Goal: Task Accomplishment & Management: Manage account settings

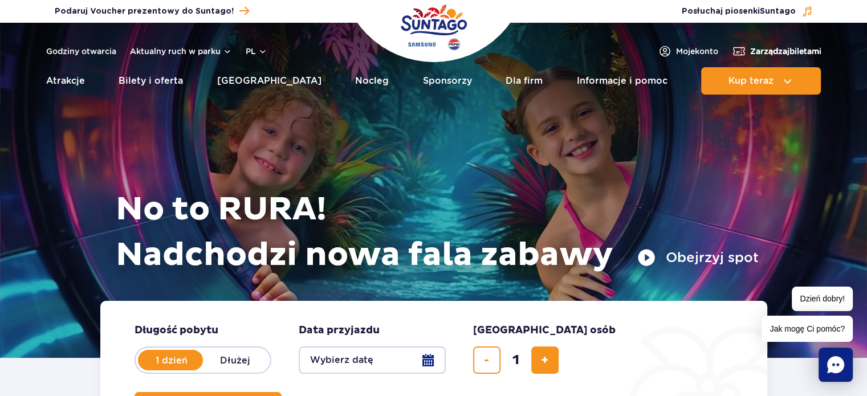
click at [784, 51] on span "Zarządzaj biletami" at bounding box center [785, 51] width 71 height 11
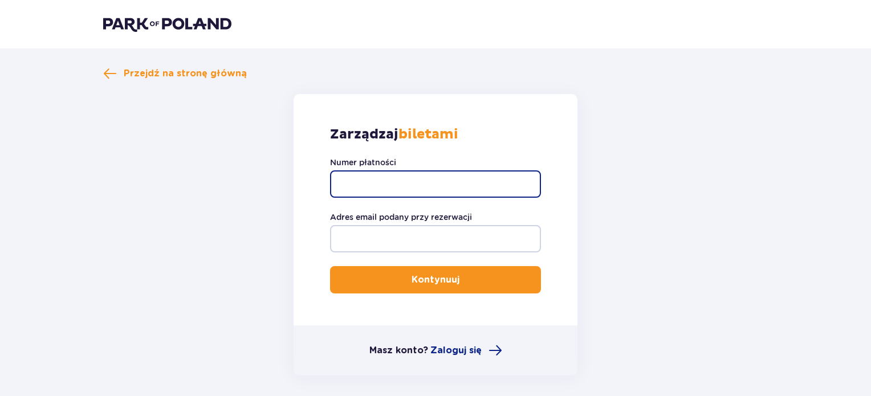
click at [438, 180] on input "Numer płatności" at bounding box center [435, 183] width 211 height 27
paste input "TR-VRC-EMYZ6HX"
type input "TR-VRC-EMYZ6HX"
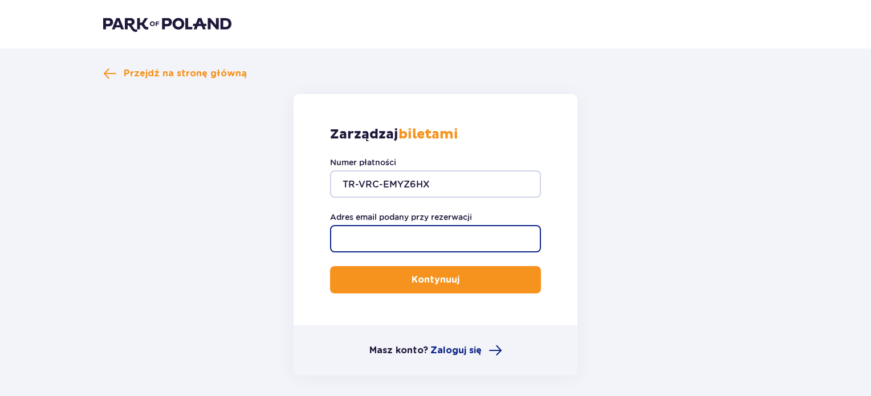
click at [424, 231] on input "Adres email podany przy rezerwacji" at bounding box center [435, 238] width 211 height 27
type input "[EMAIL_ADDRESS][DOMAIN_NAME]"
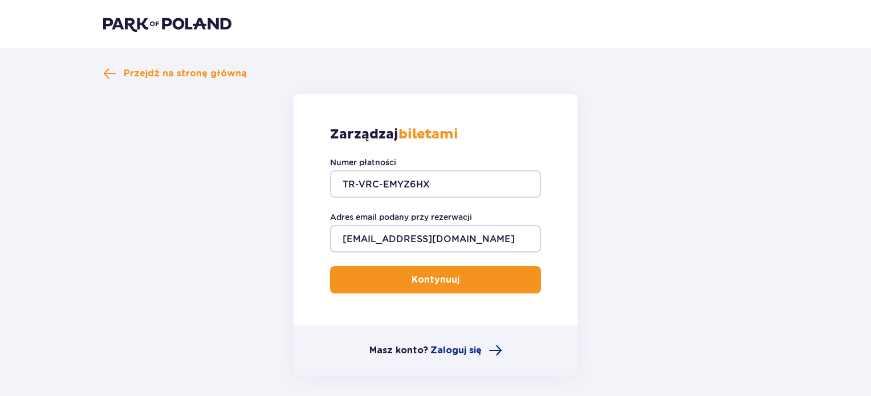
click at [449, 275] on p "Kontynuuj" at bounding box center [436, 280] width 48 height 13
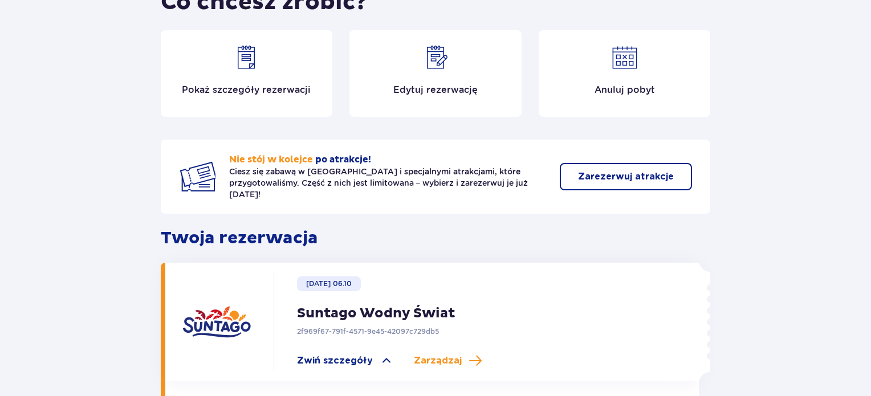
scroll to position [57, 0]
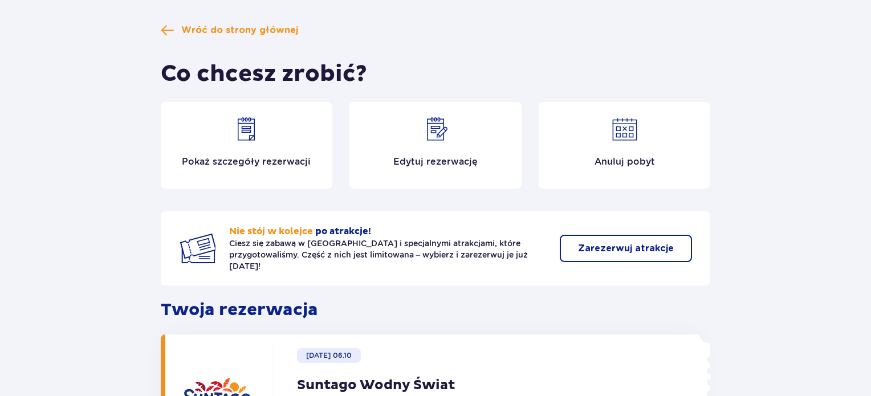
click at [438, 130] on img at bounding box center [435, 129] width 27 height 27
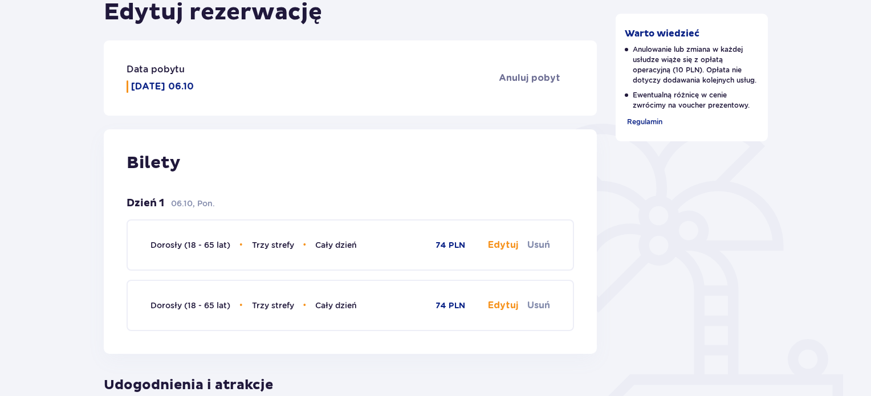
scroll to position [219, 0]
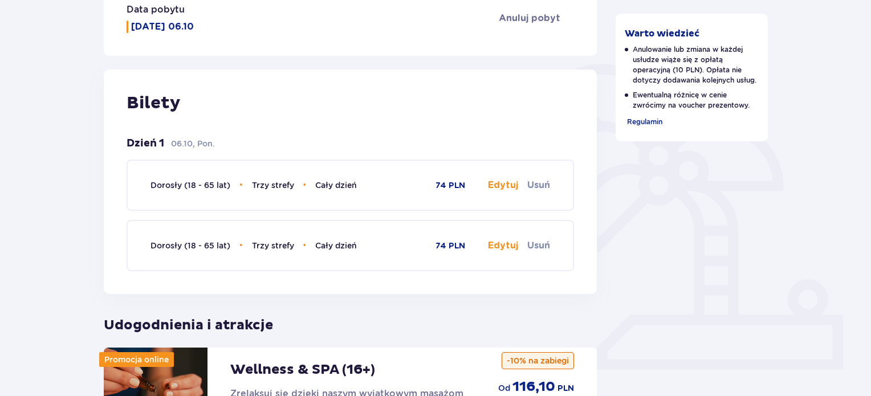
click at [497, 180] on button "Edytuj" at bounding box center [503, 185] width 30 height 13
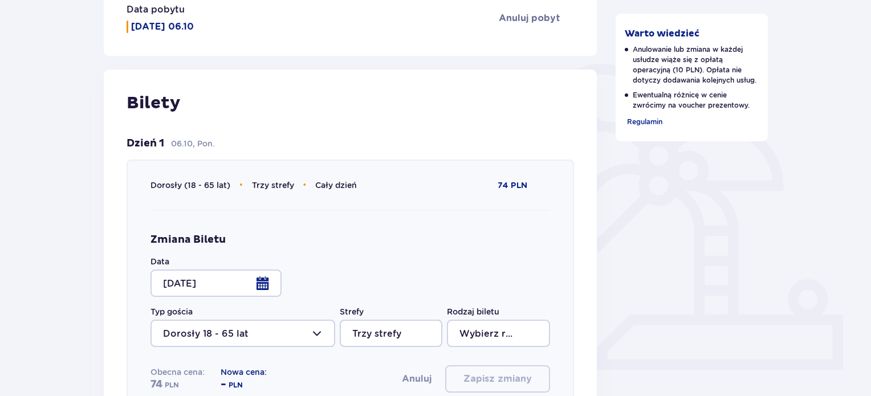
type input "Cały dzień"
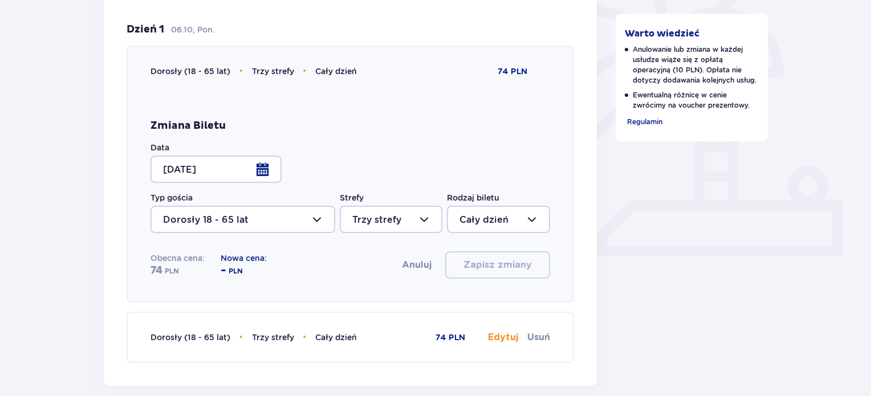
click at [261, 169] on div at bounding box center [216, 169] width 131 height 27
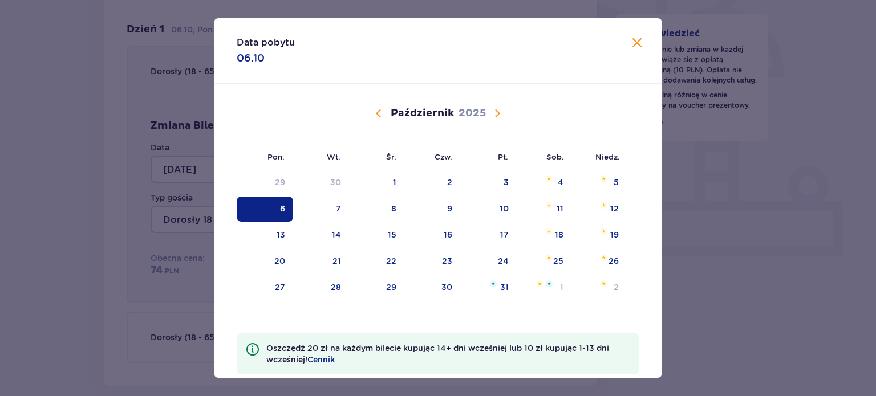
click at [376, 110] on span "Calendar" at bounding box center [379, 114] width 14 height 14
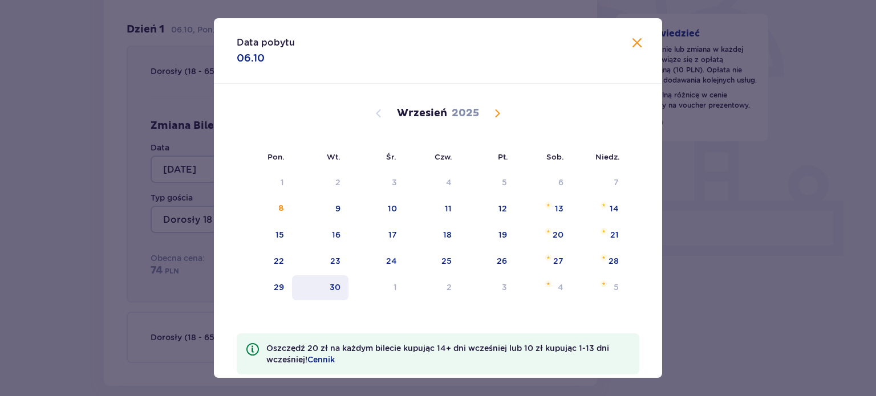
click at [335, 284] on div "30" at bounding box center [335, 287] width 11 height 11
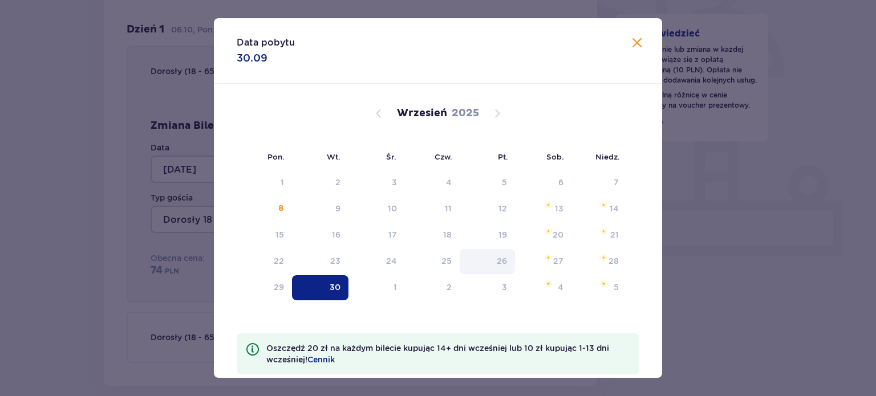
type input "30.09.25"
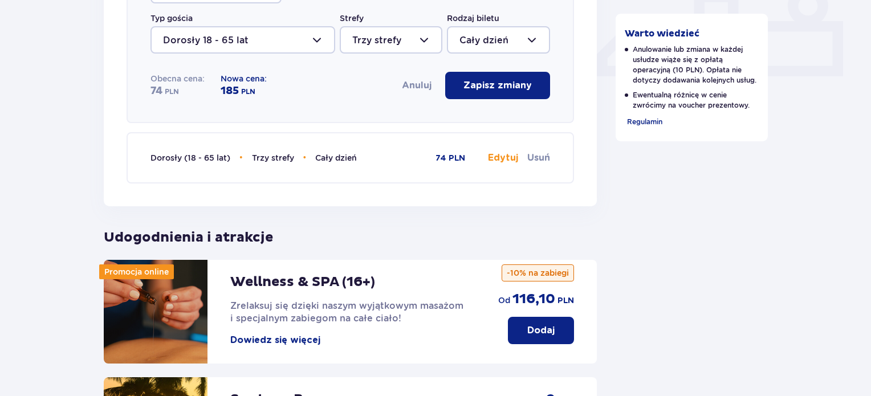
scroll to position [482, 0]
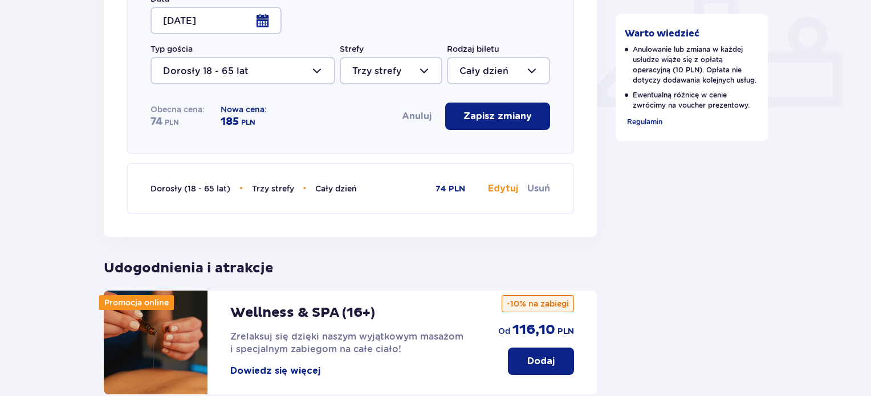
click at [502, 115] on p "Zapisz zmiany" at bounding box center [497, 116] width 68 height 13
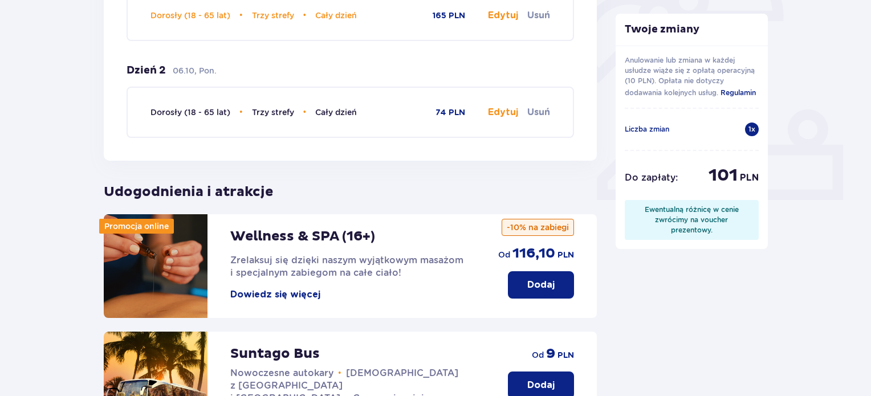
scroll to position [254, 0]
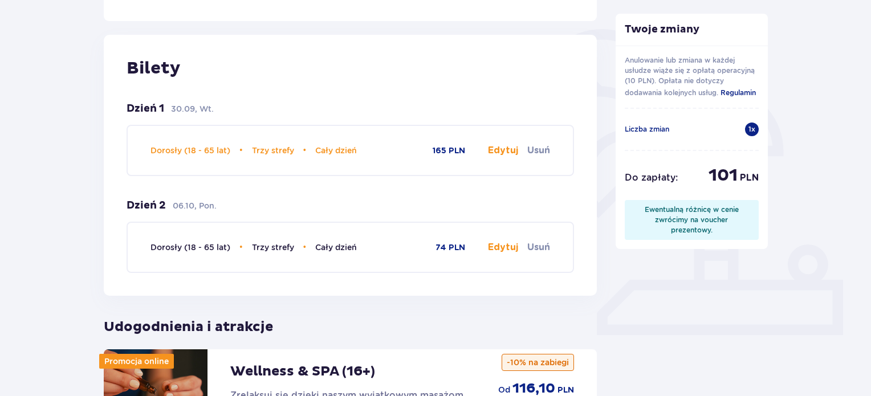
click at [509, 246] on button "Edytuj" at bounding box center [503, 247] width 30 height 13
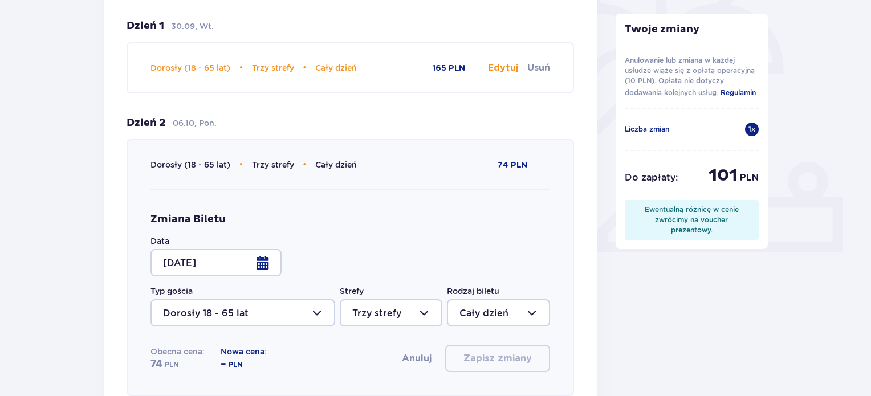
scroll to position [425, 0]
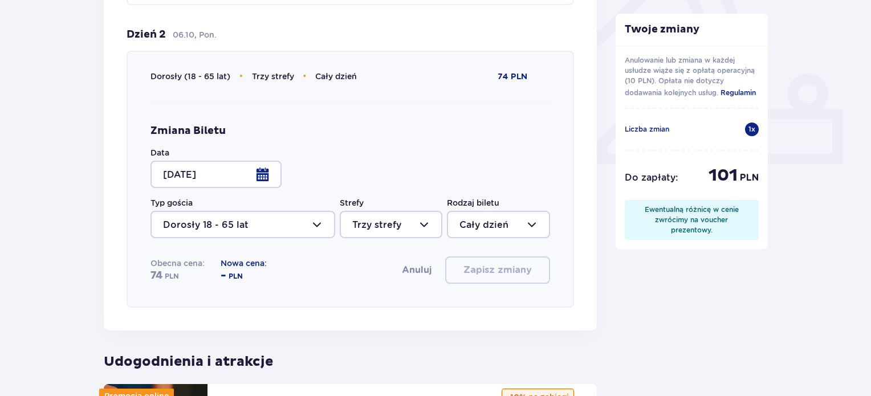
click at [262, 177] on div at bounding box center [216, 174] width 131 height 27
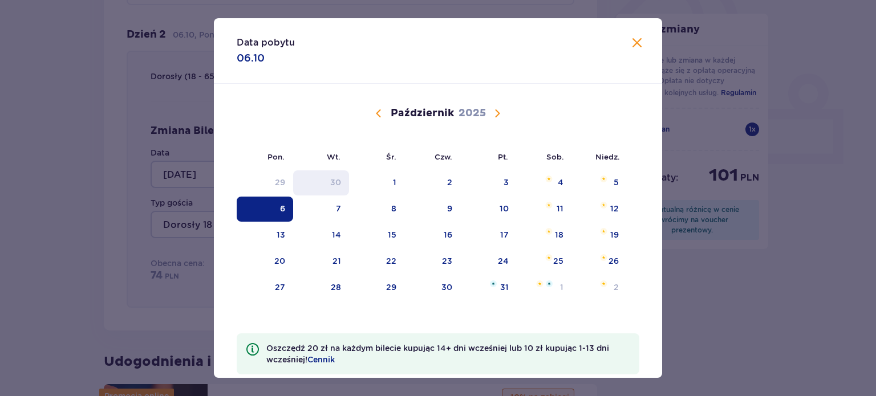
click at [337, 181] on div "30" at bounding box center [335, 182] width 11 height 11
type input "30.09.25"
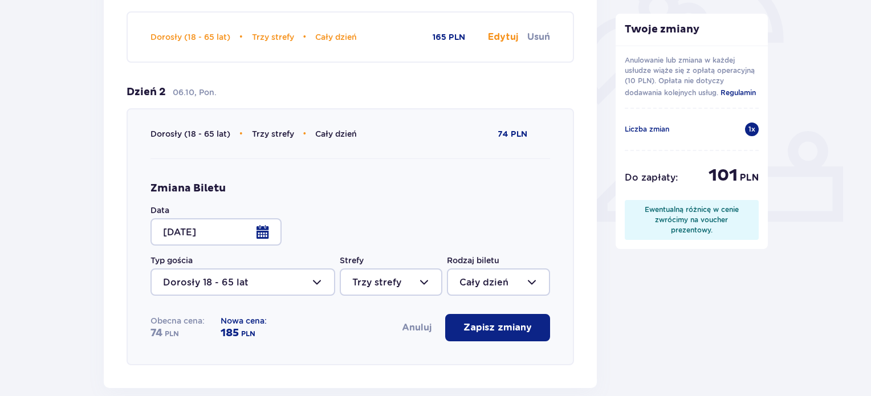
scroll to position [368, 0]
click at [507, 328] on p "Zapisz zmiany" at bounding box center [497, 327] width 68 height 13
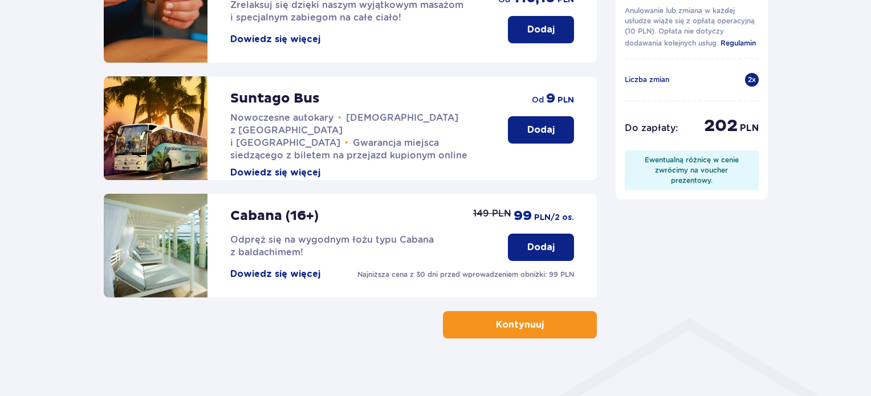
scroll to position [618, 0]
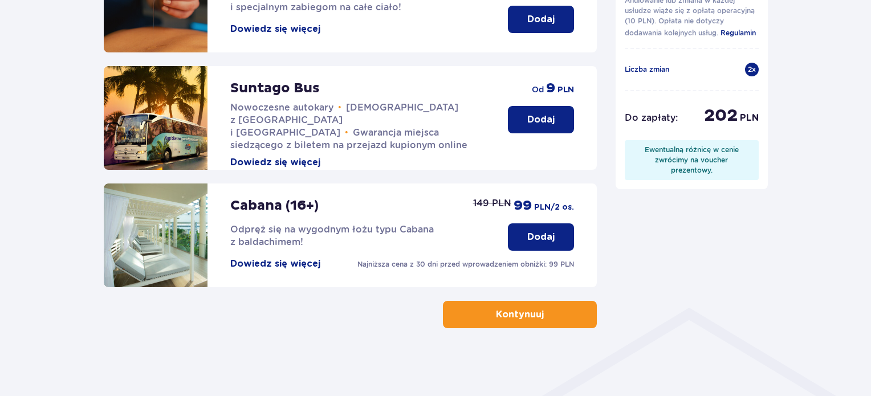
click at [502, 307] on button "Kontynuuj" at bounding box center [520, 314] width 154 height 27
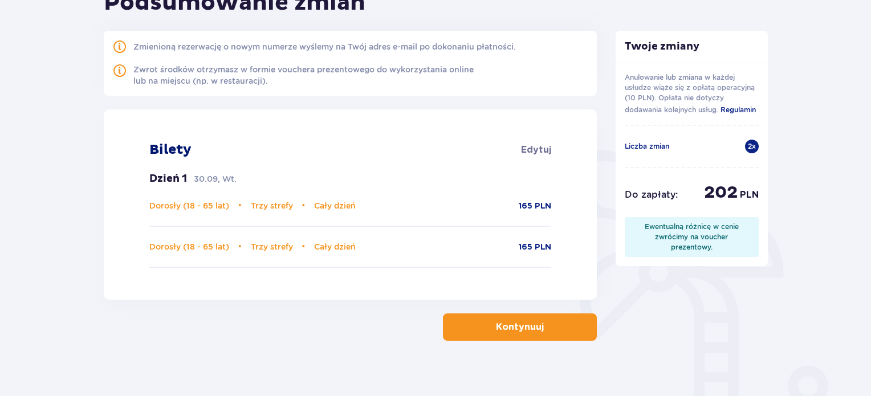
scroll to position [152, 0]
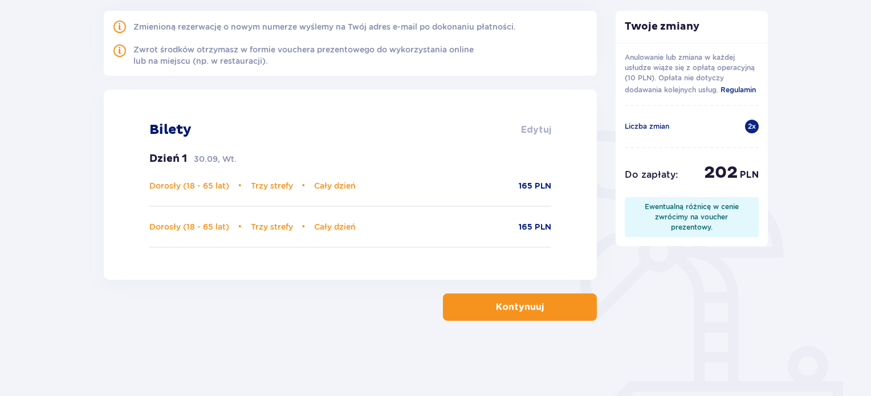
click at [543, 131] on span "Edytuj" at bounding box center [536, 130] width 30 height 13
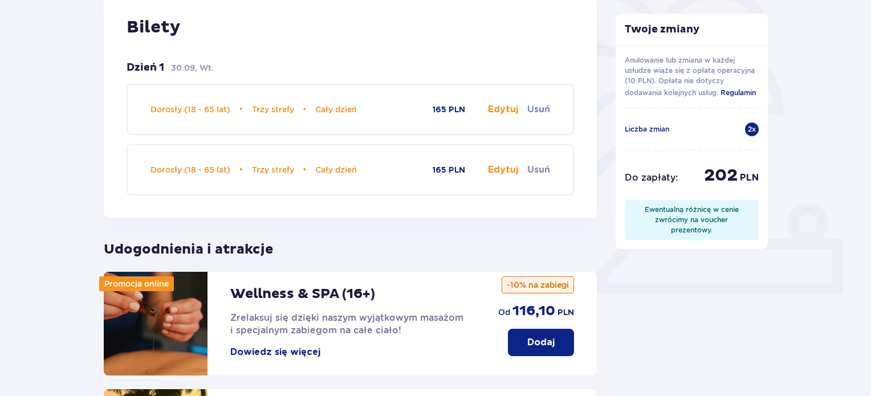
scroll to position [275, 0]
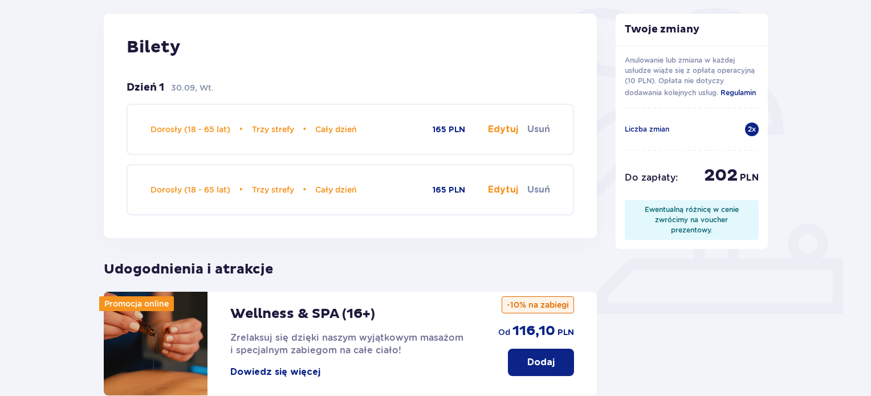
click at [501, 127] on button "Edytuj" at bounding box center [503, 129] width 30 height 13
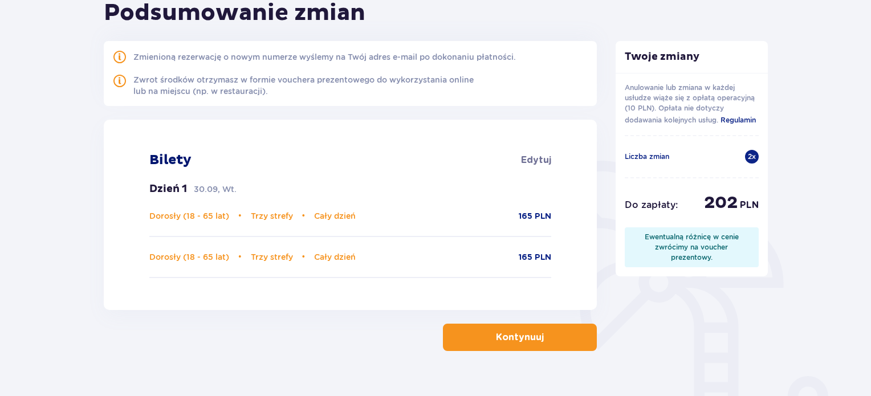
scroll to position [95, 0]
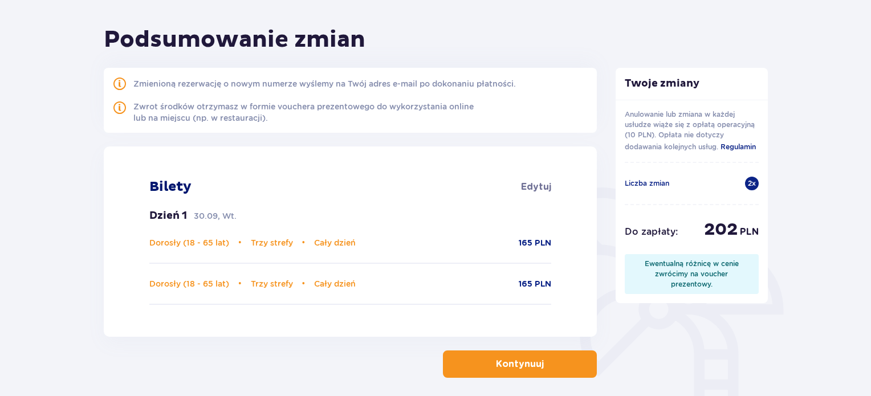
click at [529, 362] on p "Kontynuuj" at bounding box center [520, 364] width 48 height 13
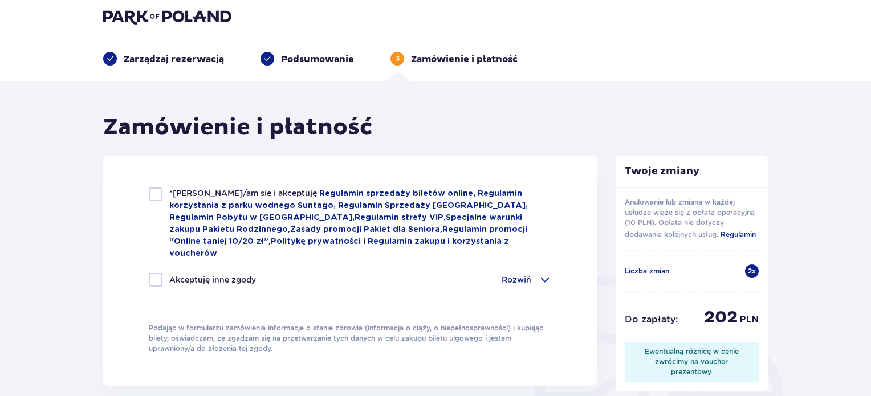
scroll to position [114, 0]
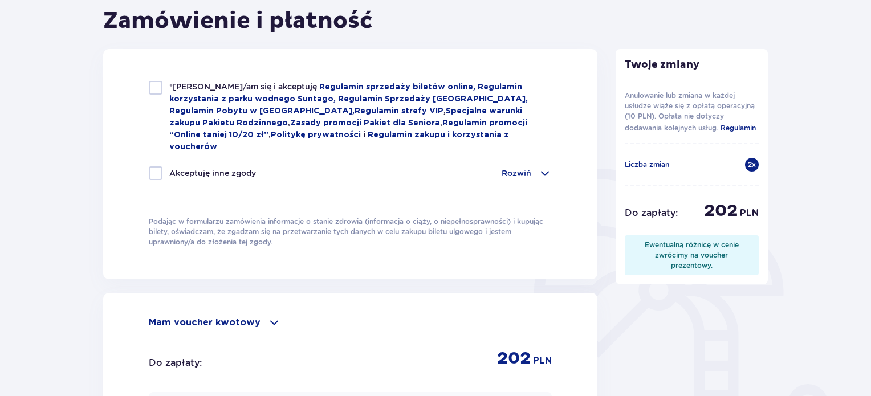
click at [157, 84] on div at bounding box center [156, 88] width 14 height 14
checkbox input "true"
click at [157, 166] on div at bounding box center [156, 173] width 14 height 14
checkbox input "true"
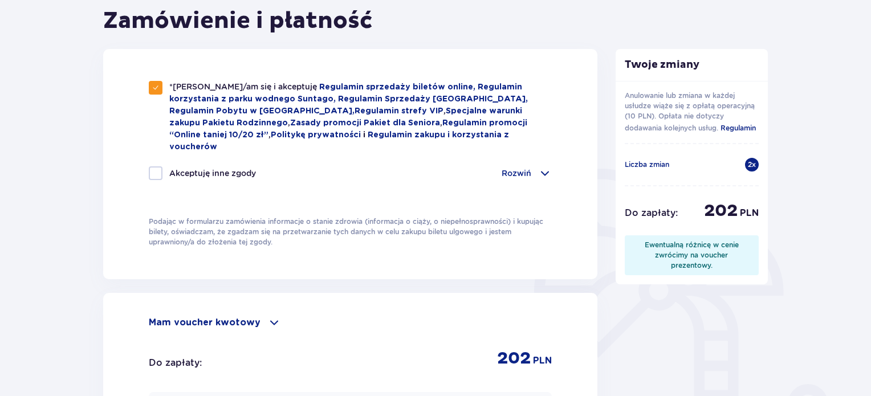
checkbox input "true"
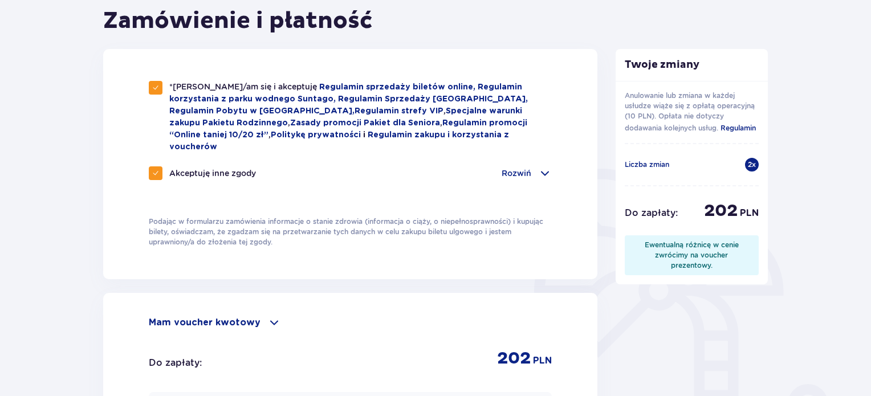
click at [548, 166] on span at bounding box center [545, 173] width 14 height 14
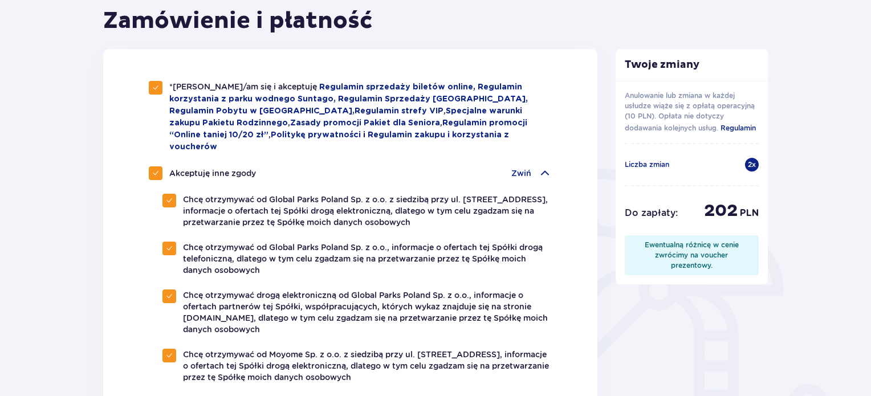
click at [151, 166] on div at bounding box center [156, 173] width 14 height 14
checkbox input "false"
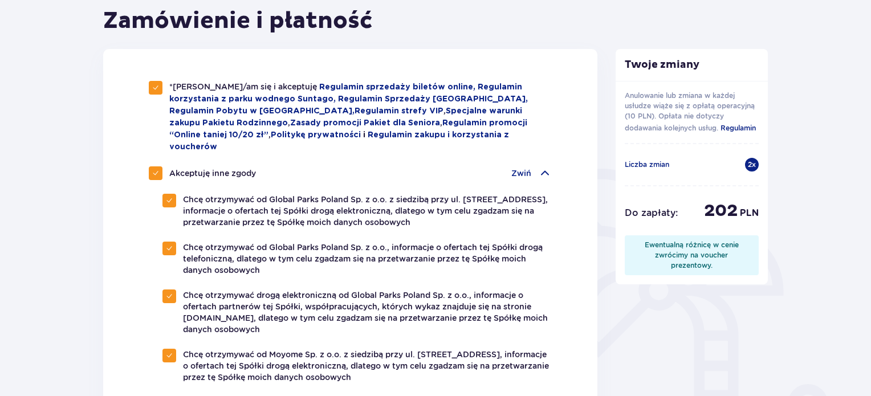
checkbox input "false"
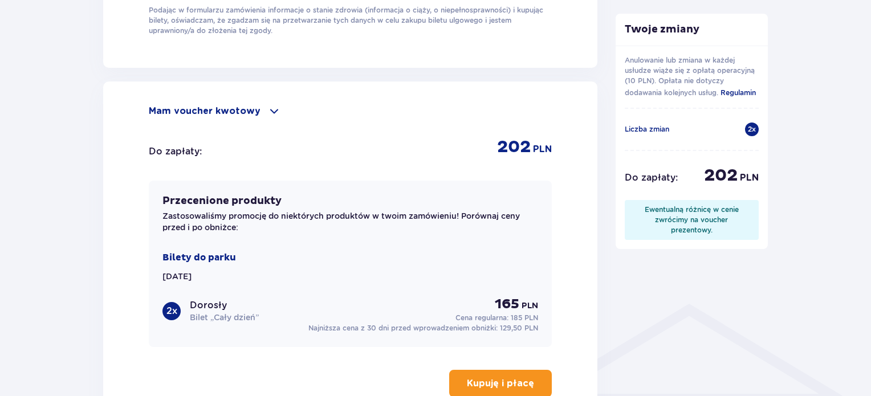
scroll to position [684, 0]
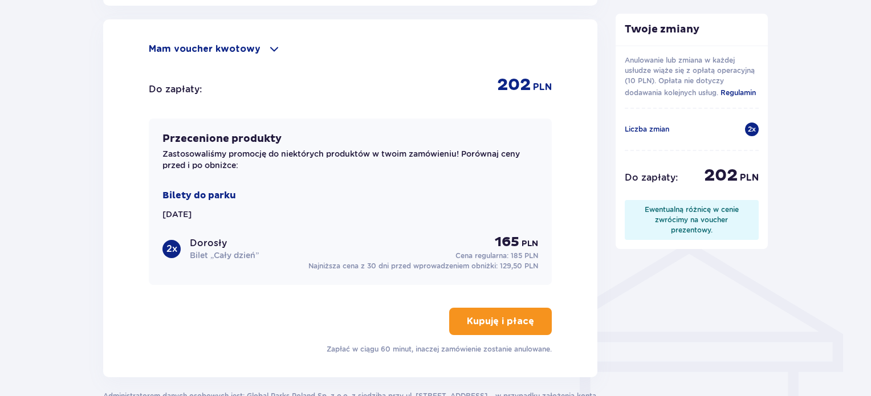
click at [267, 42] on span at bounding box center [274, 49] width 14 height 14
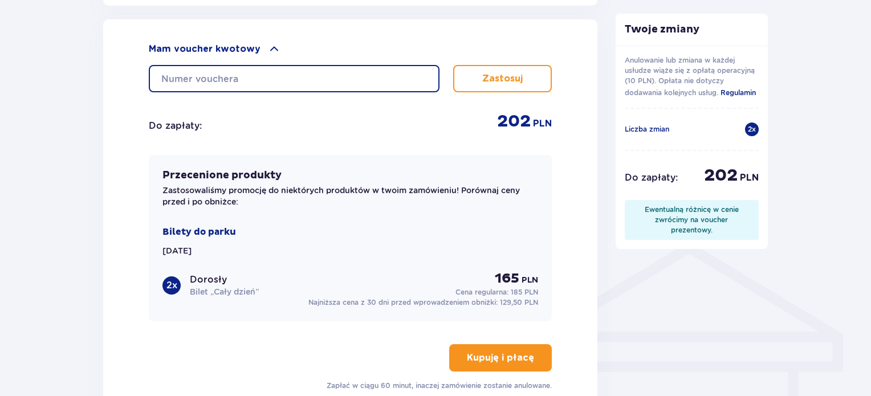
click at [324, 65] on input "text" at bounding box center [294, 78] width 291 height 27
type input "0610003069833725"
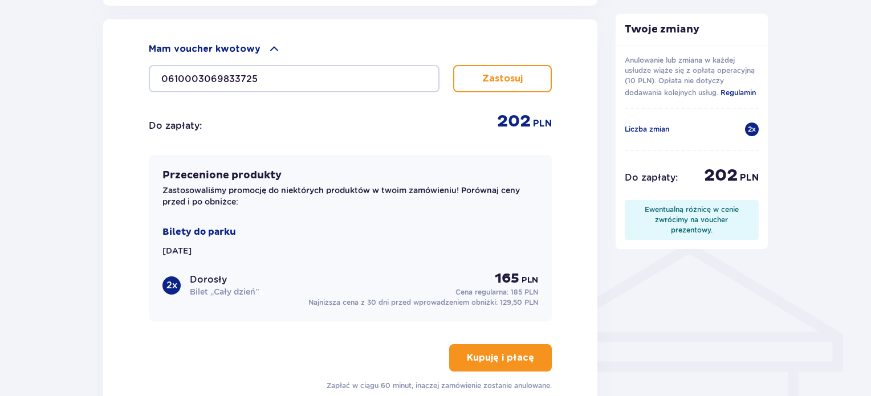
click at [506, 72] on p "Zastosuj" at bounding box center [502, 78] width 40 height 13
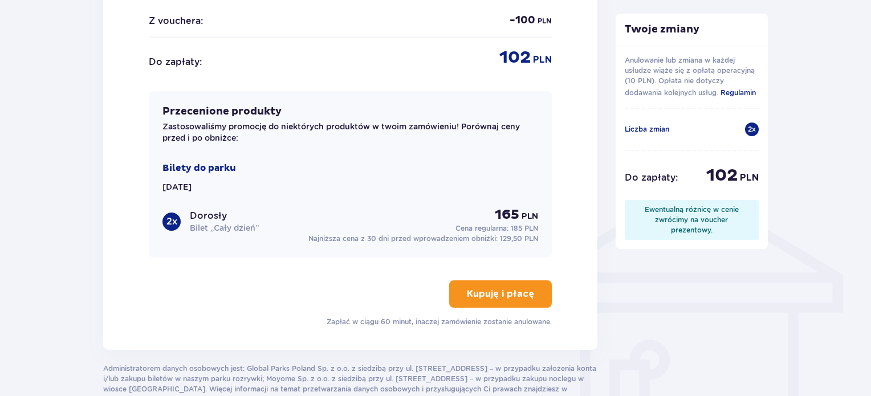
scroll to position [798, 0]
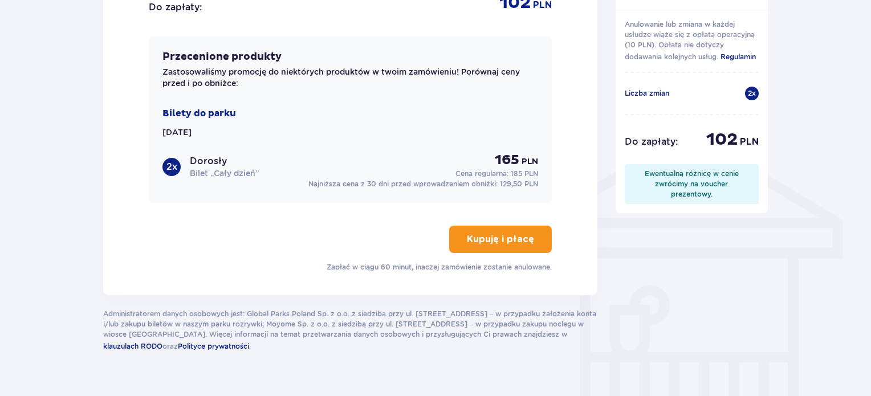
click at [498, 233] on p "Kupuję i płacę" at bounding box center [500, 239] width 67 height 13
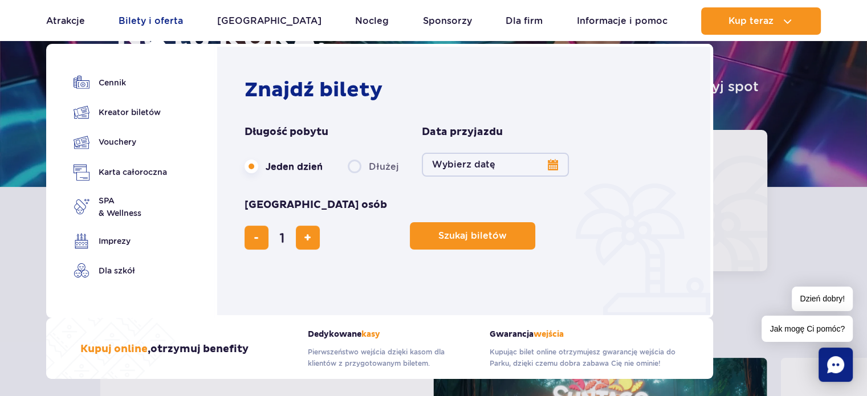
click at [173, 22] on link "Bilety i oferta" at bounding box center [151, 20] width 64 height 27
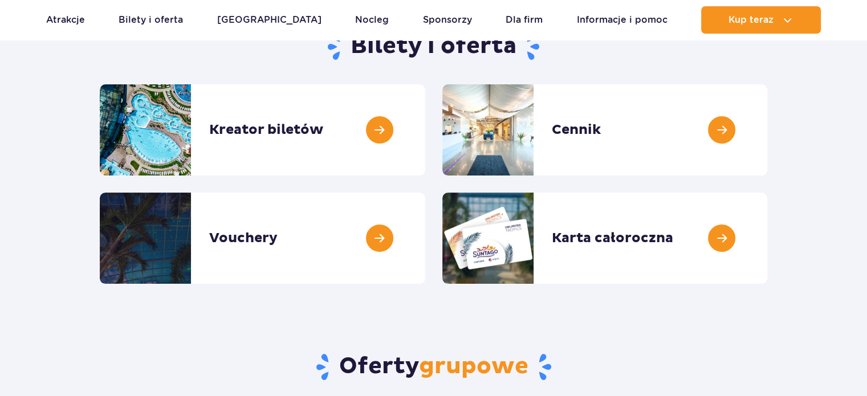
scroll to position [114, 0]
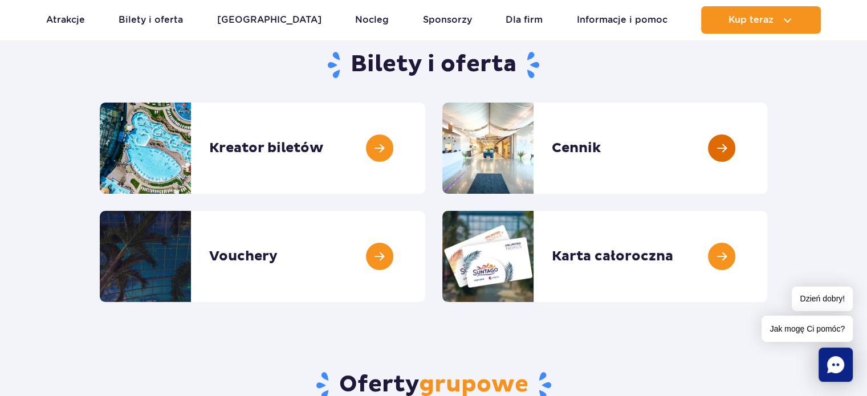
click at [767, 151] on link at bounding box center [767, 148] width 0 height 91
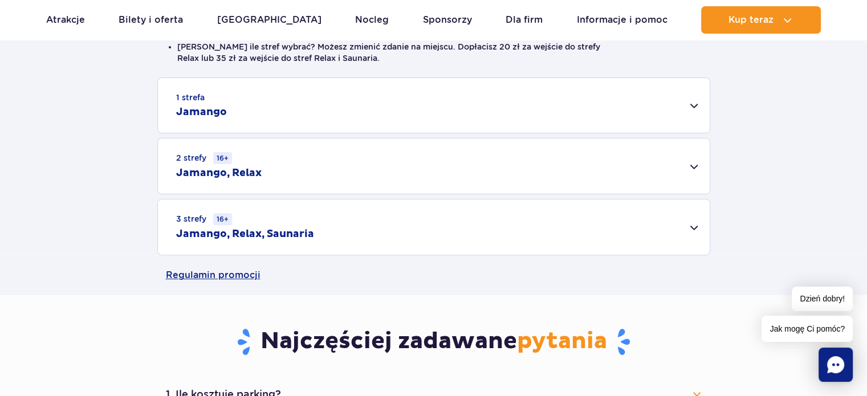
scroll to position [399, 0]
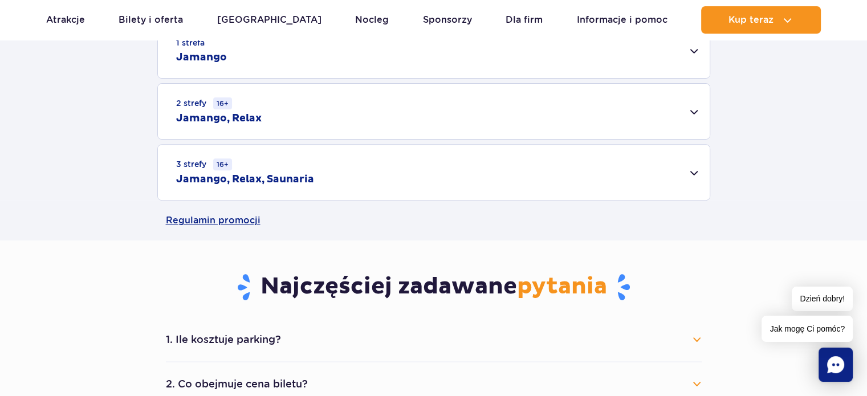
click at [692, 168] on div "3 strefy 16+ Jamango, Relax, Saunaria" at bounding box center [434, 172] width 552 height 55
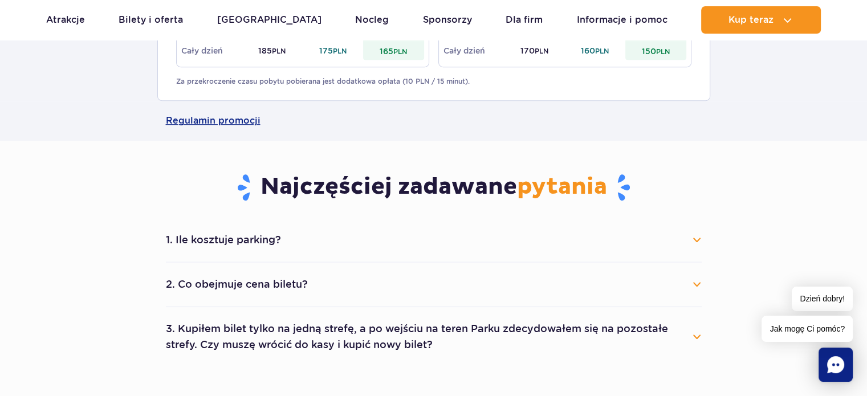
scroll to position [627, 0]
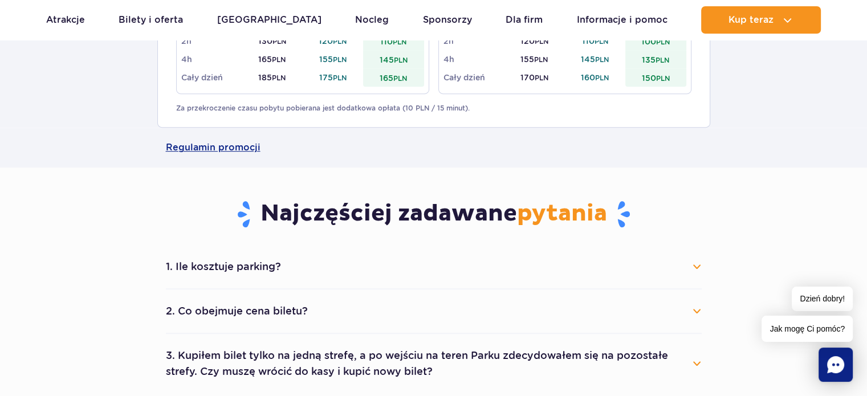
click at [693, 268] on button "1. Ile kosztuje parking?" at bounding box center [434, 266] width 536 height 25
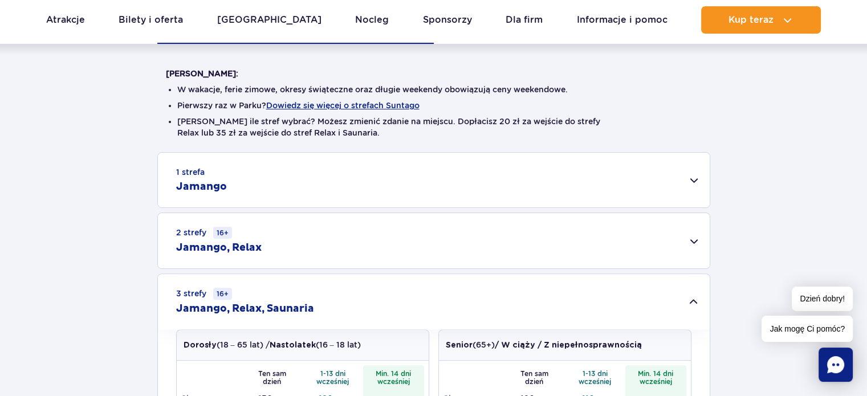
scroll to position [114, 0]
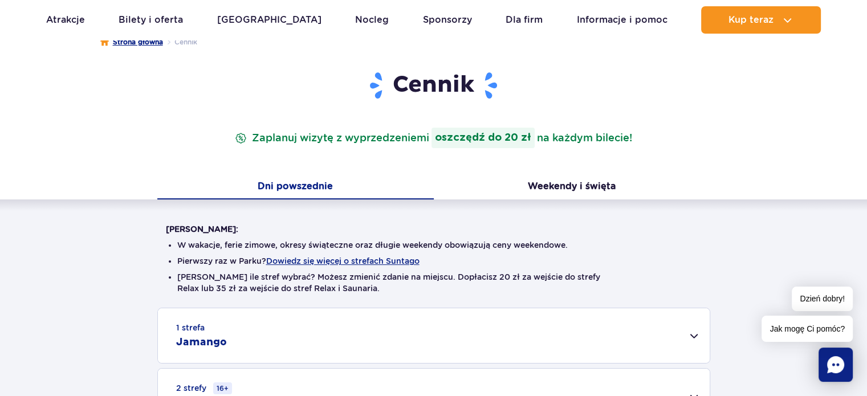
click at [121, 40] on link "Strona główna" at bounding box center [131, 41] width 63 height 11
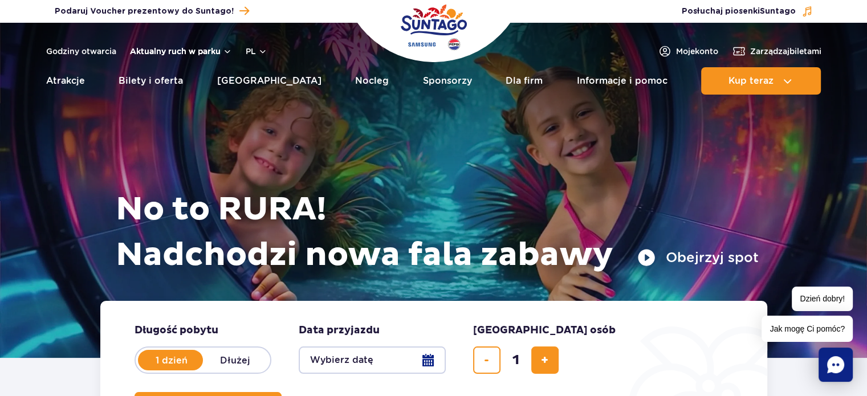
click at [194, 47] on button "Aktualny ruch w parku" at bounding box center [181, 51] width 102 height 9
